Goal: Transaction & Acquisition: Purchase product/service

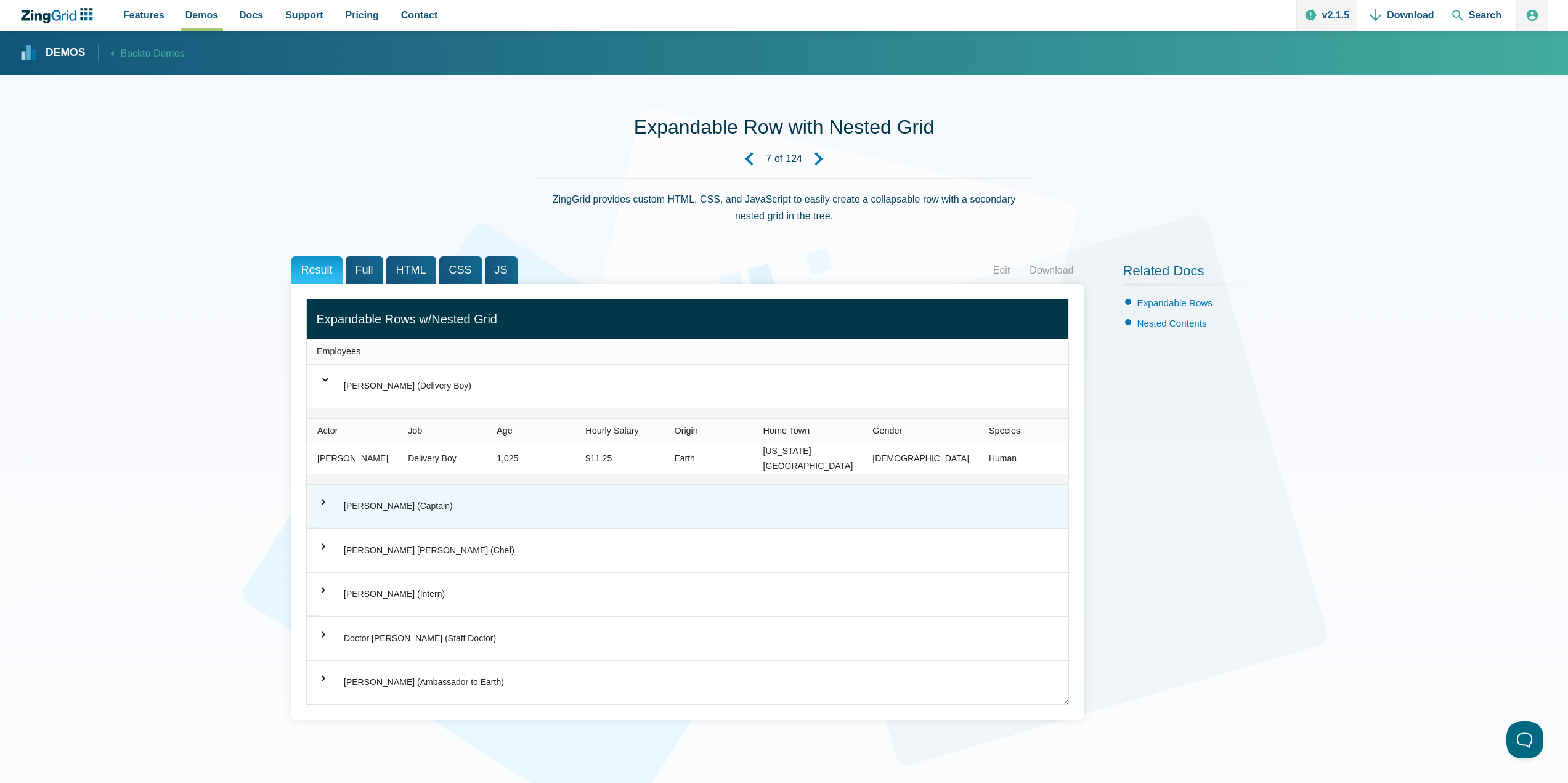
click at [315, 505] on div "⌃ [PERSON_NAME] (Captain)" at bounding box center [687, 507] width 761 height 44
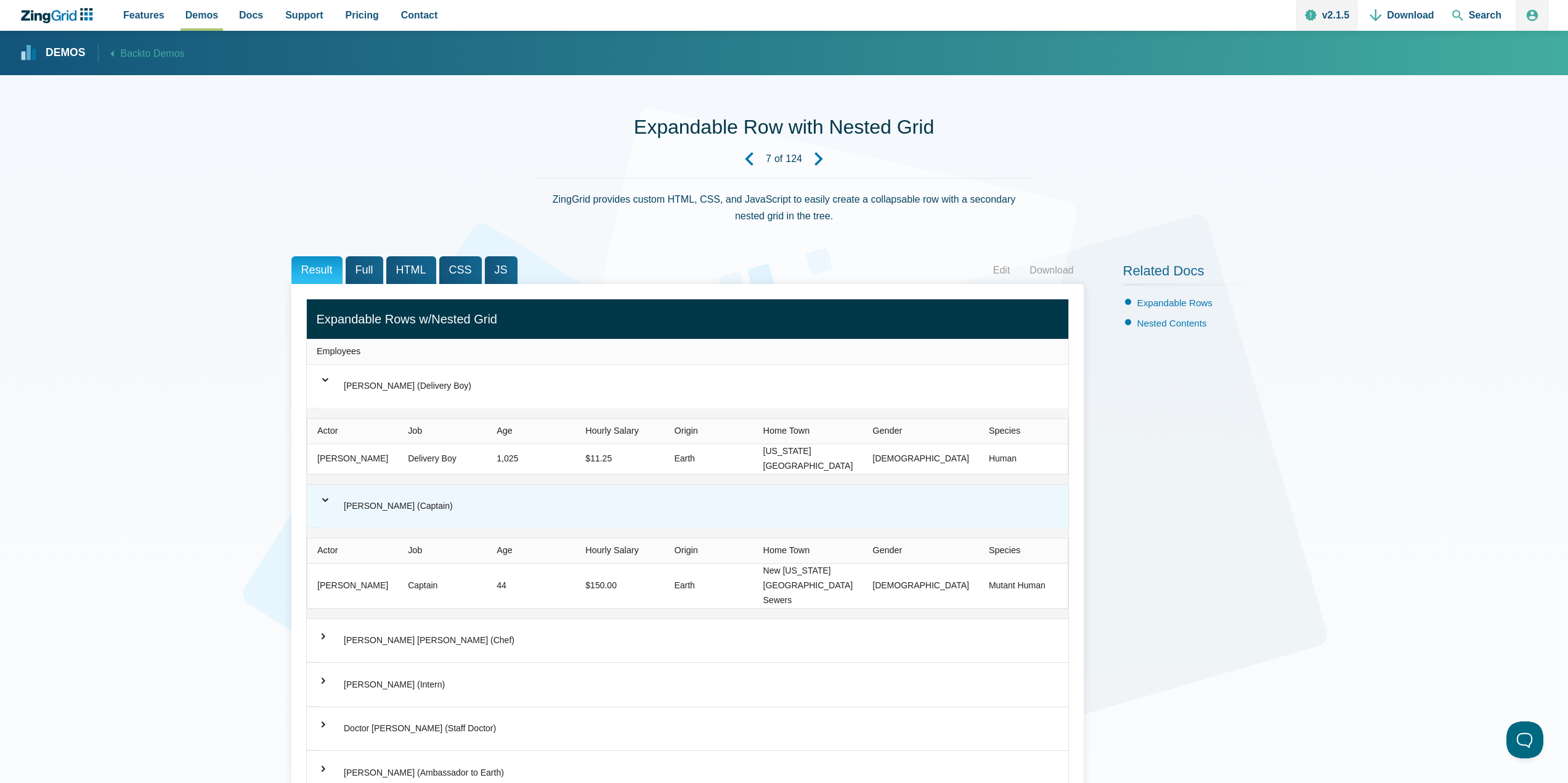
click at [315, 511] on div "⌃ [PERSON_NAME] (Captain)" at bounding box center [687, 507] width 761 height 44
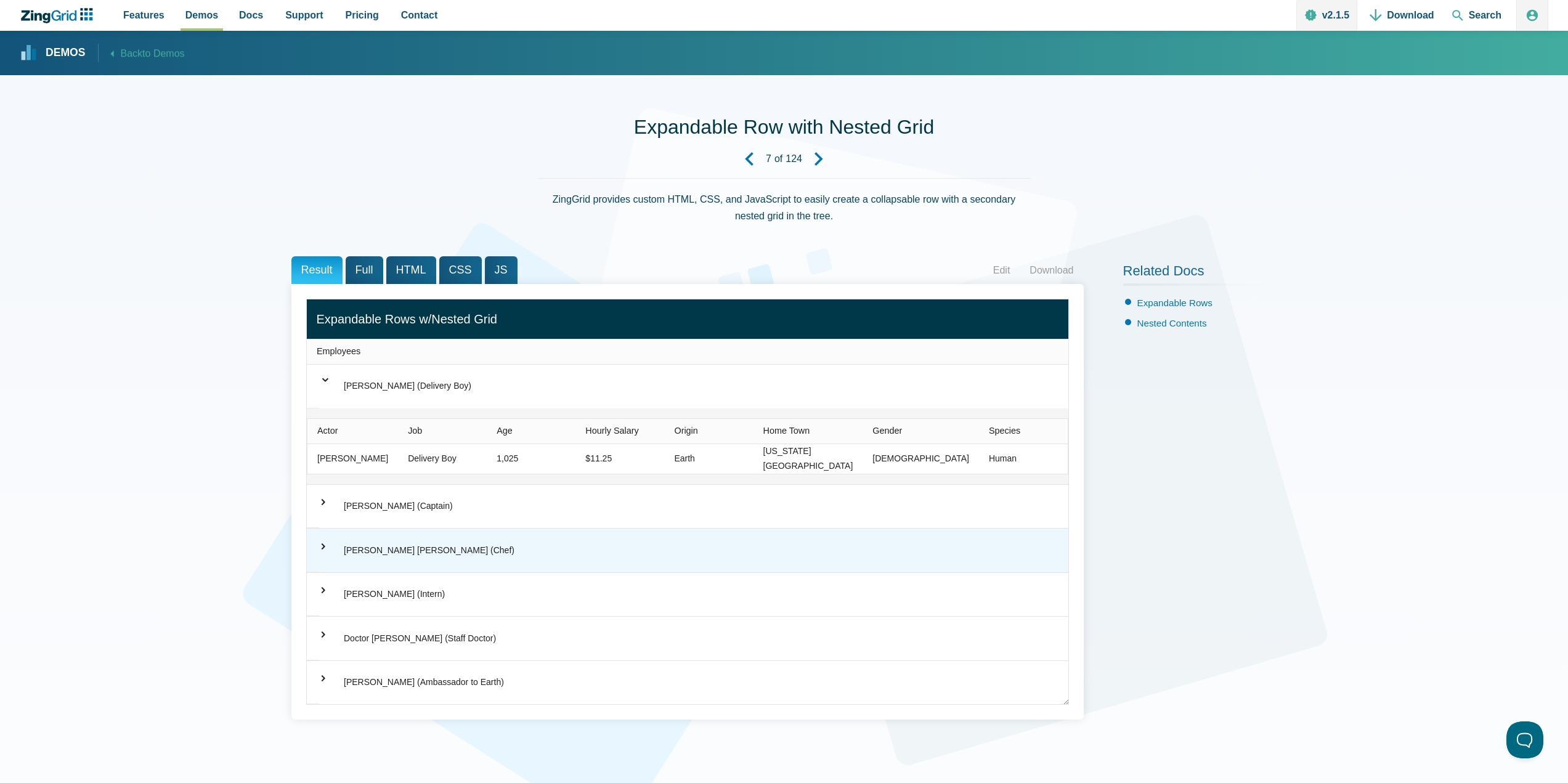
click at [323, 552] on div "⌃ [PERSON_NAME] Bending [PERSON_NAME] (Chef)" at bounding box center [687, 550] width 761 height 44
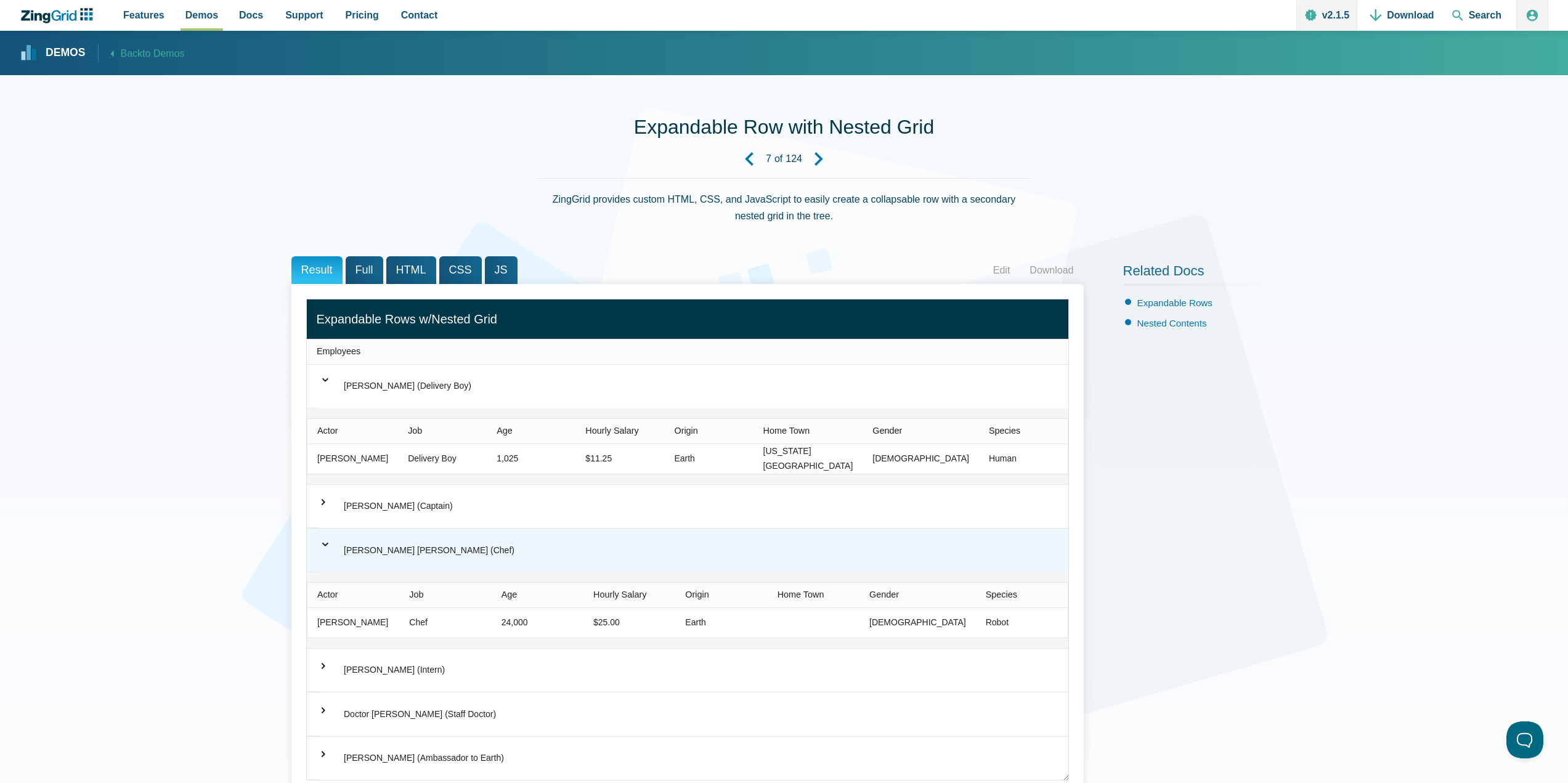
click at [323, 555] on div "⌃ [PERSON_NAME] Bending [PERSON_NAME] (Chef)" at bounding box center [687, 550] width 761 height 44
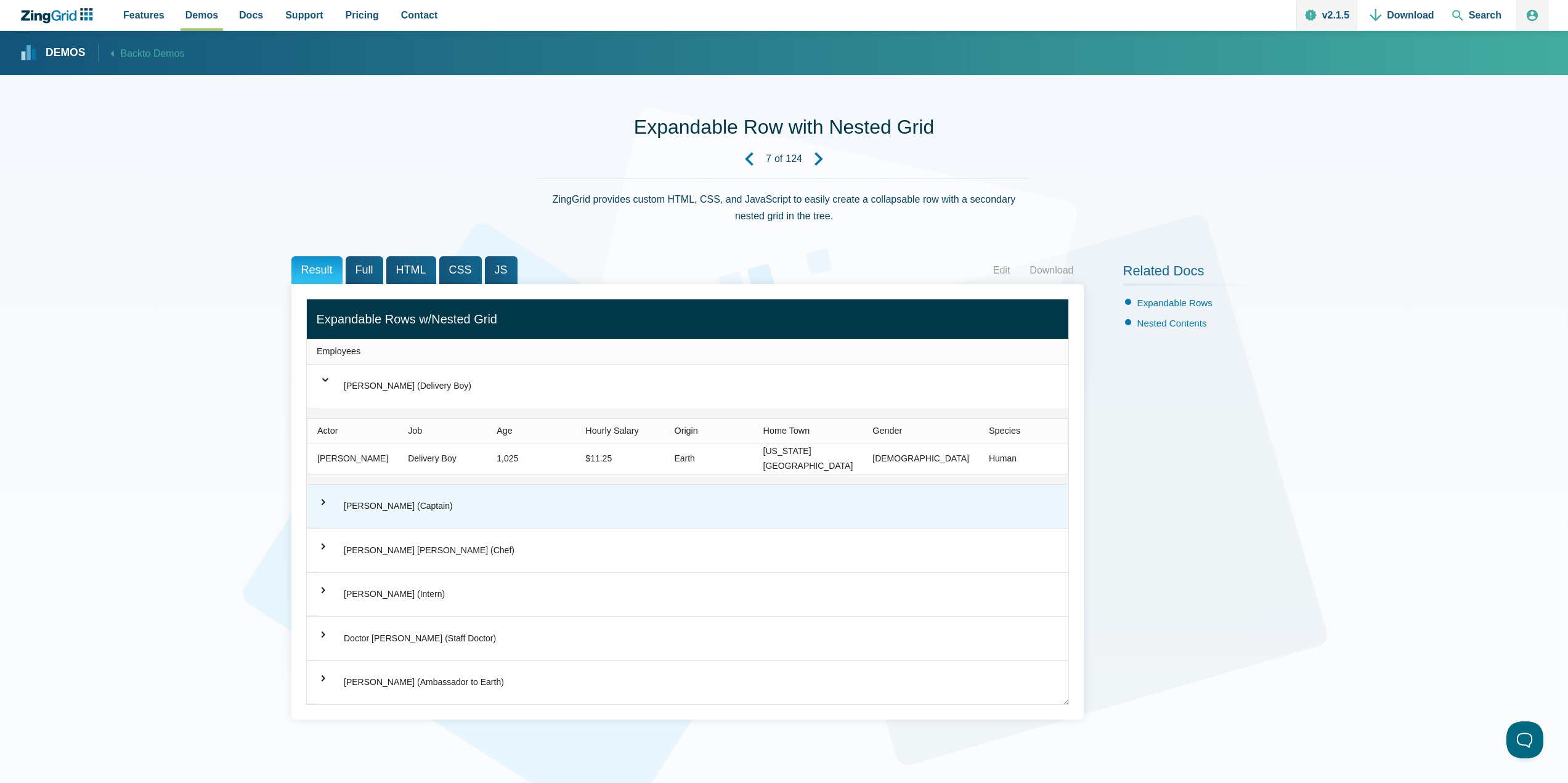
click at [458, 512] on div "⌃ [PERSON_NAME] (Captain)" at bounding box center [687, 507] width 761 height 44
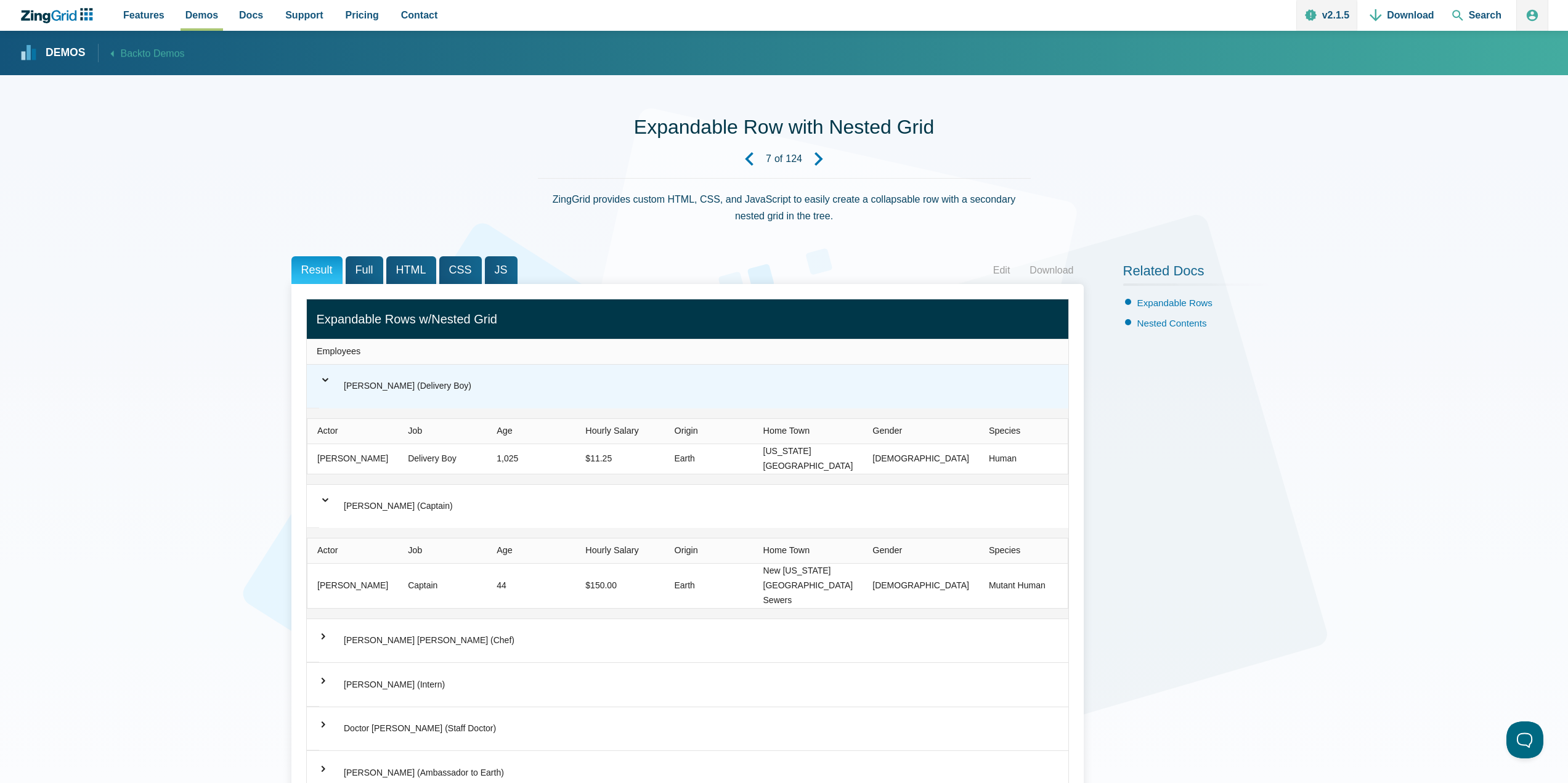
click at [390, 404] on div "⌃ [PERSON_NAME] (Delivery Boy)" at bounding box center [687, 386] width 761 height 44
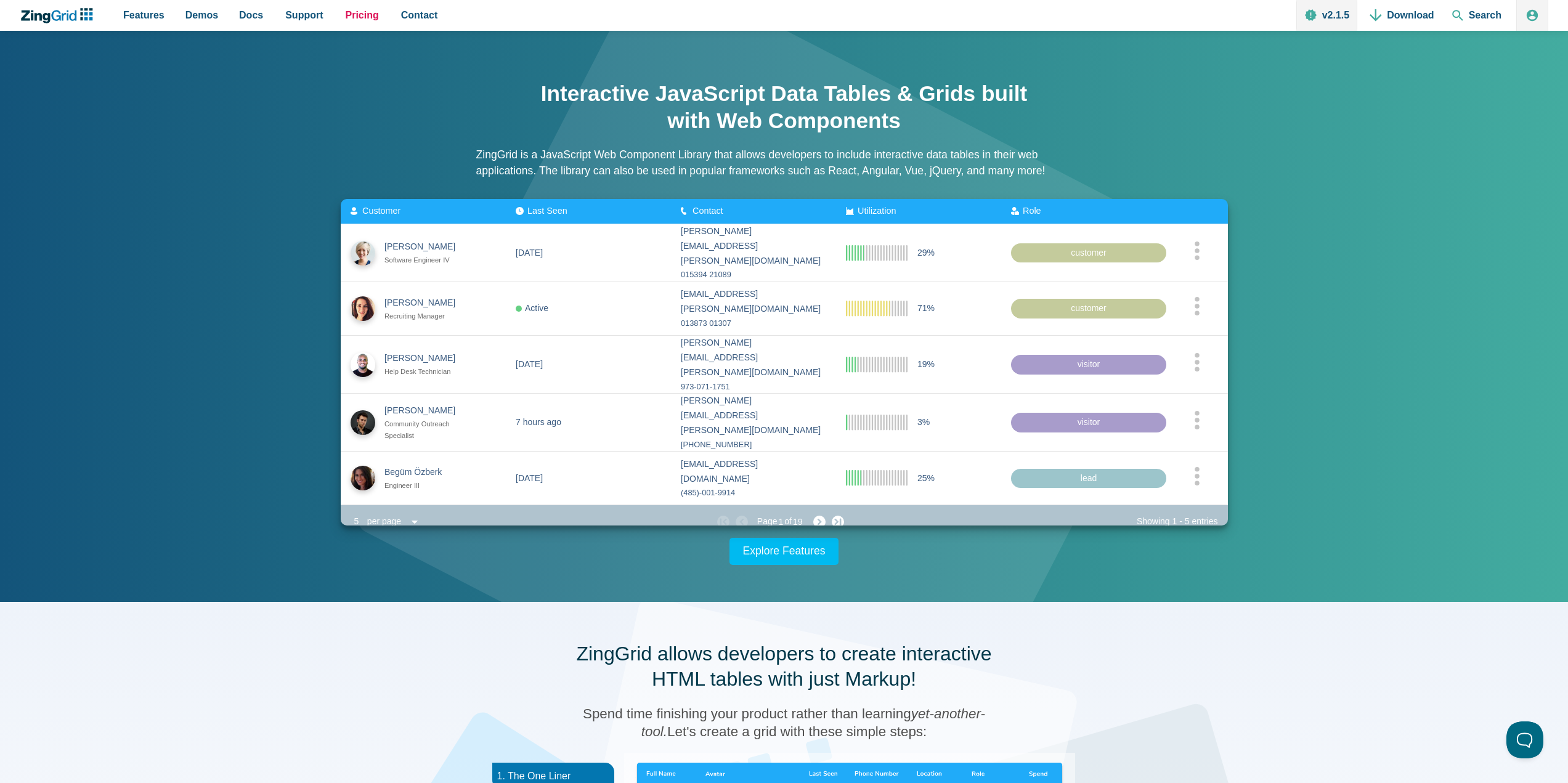
click at [355, 21] on span "Pricing" at bounding box center [362, 15] width 34 height 16
click at [346, 16] on span "Pricing" at bounding box center [362, 15] width 34 height 16
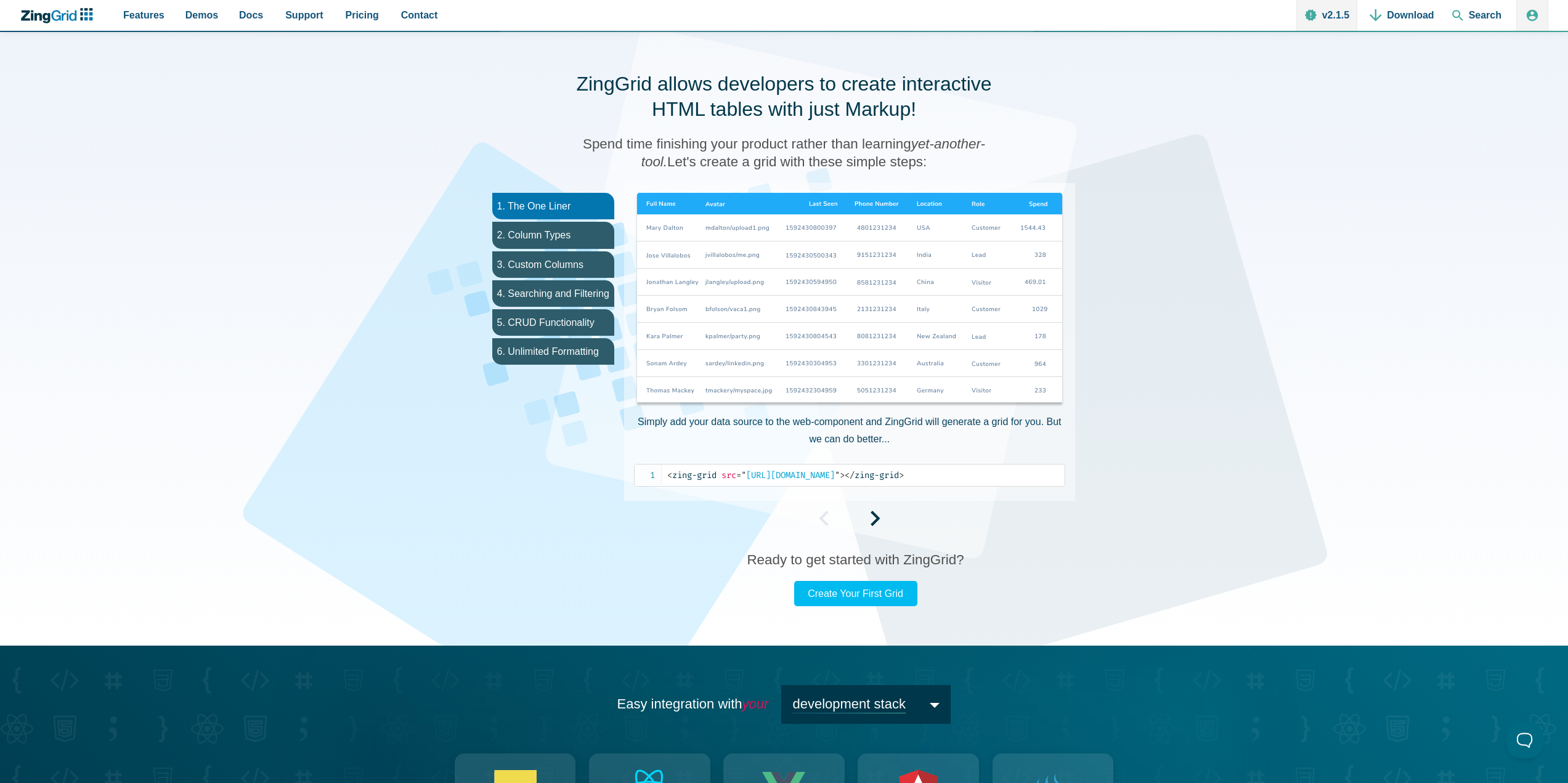
scroll to position [863, 0]
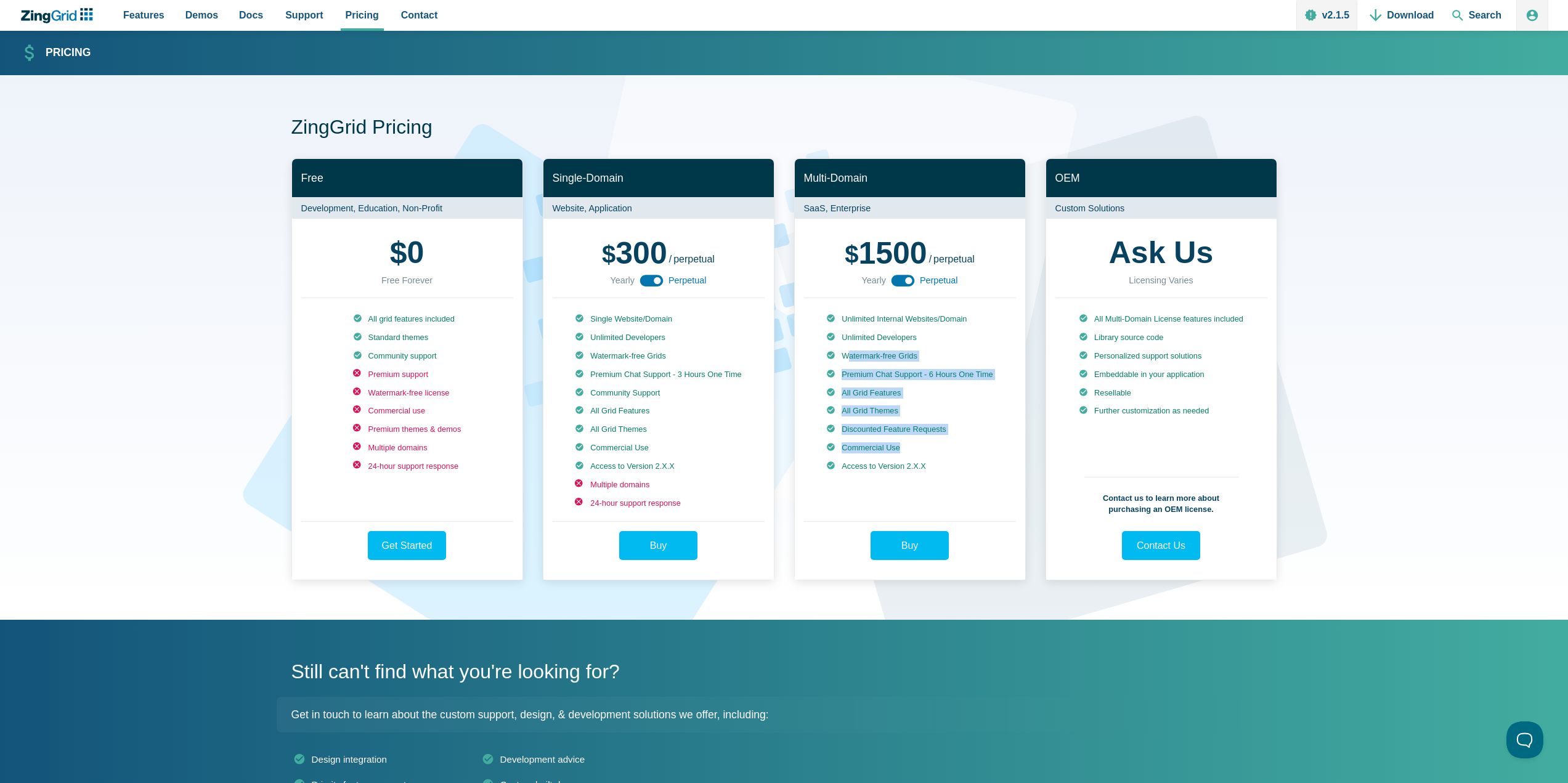
drag, startPoint x: 844, startPoint y: 356, endPoint x: 927, endPoint y: 461, distance: 133.8
click at [927, 461] on ul "Unlimited Internal Websites/Domain Unlimited Developers Watermark-free Grids Pr…" at bounding box center [909, 411] width 166 height 195
click at [914, 435] on li "Discounted Feature Requests" at bounding box center [909, 429] width 166 height 11
drag, startPoint x: 903, startPoint y: 420, endPoint x: 858, endPoint y: 420, distance: 45.0
click at [858, 416] on li "All Grid Themes" at bounding box center [909, 411] width 166 height 11
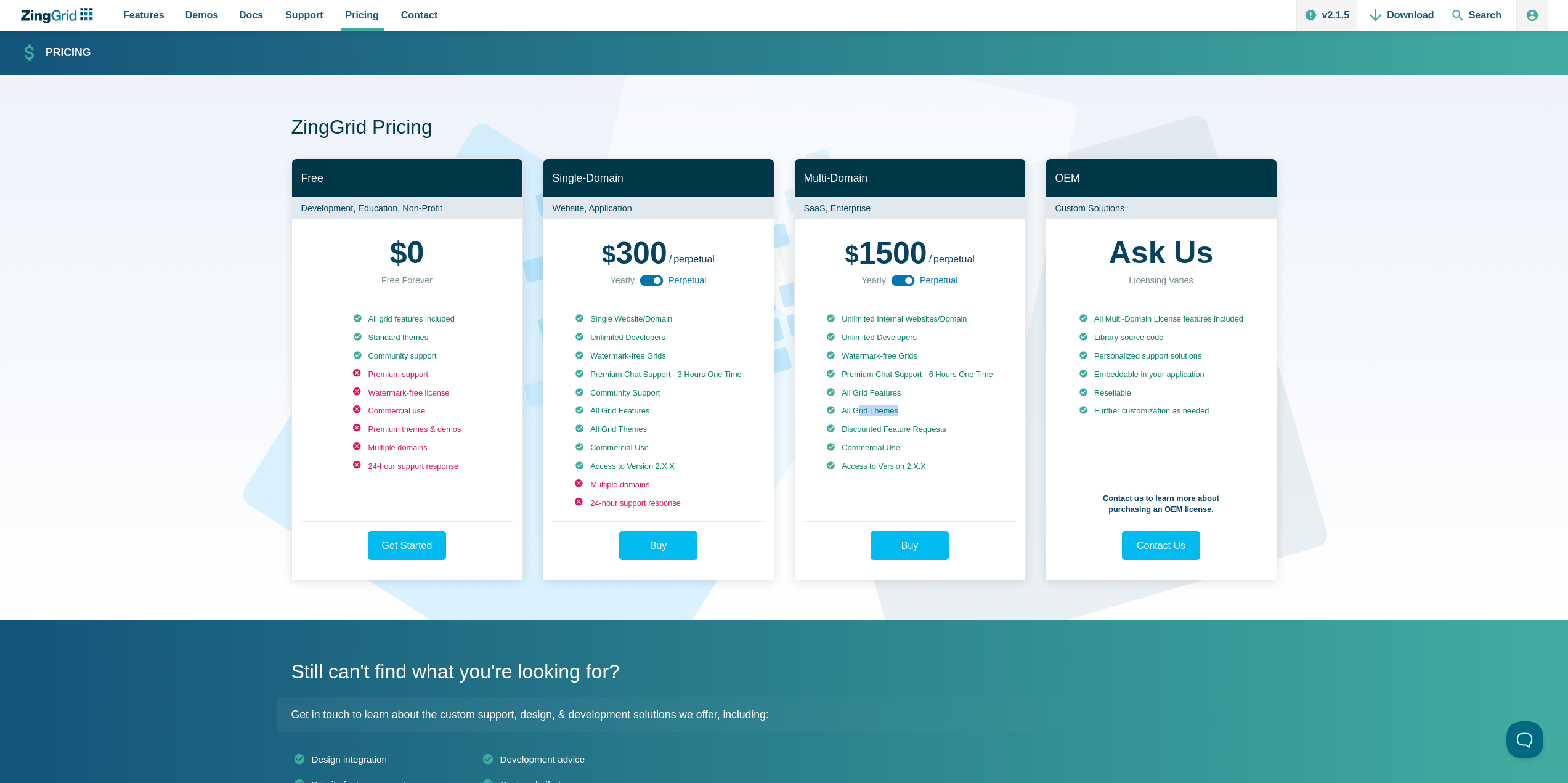
click at [889, 416] on li "All Grid Themes" at bounding box center [909, 411] width 166 height 11
drag, startPoint x: 862, startPoint y: 445, endPoint x: 898, endPoint y: 447, distance: 36.1
click at [898, 447] on ul "Unlimited Internal Websites/Domain Unlimited Developers Watermark-free Grids Pr…" at bounding box center [909, 411] width 166 height 195
click at [898, 447] on ul "Unlimited Internal Websites/Domain Unlimited Developers Watermark-free Grids Pr…" at bounding box center [909, 411] width 166 height 195
click at [904, 454] on li "Commercial Use" at bounding box center [909, 448] width 166 height 11
